Goal: Find specific page/section: Find specific page/section

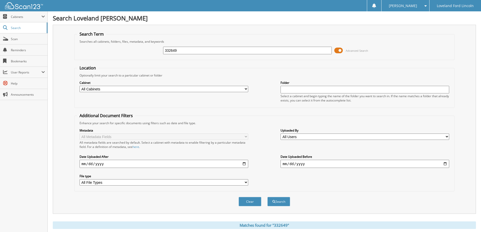
click at [224, 48] on input "332649" at bounding box center [247, 51] width 169 height 8
paste input "113754U"
type input "113754U"
click at [267, 197] on button "Search" at bounding box center [278, 201] width 23 height 9
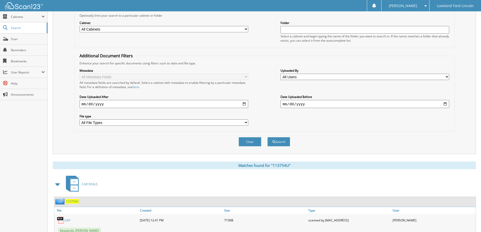
scroll to position [152, 0]
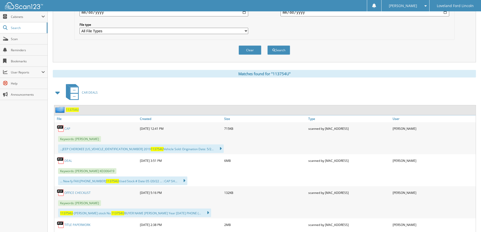
click at [67, 161] on link "DEAL" at bounding box center [68, 161] width 8 height 4
